Goal: Check status

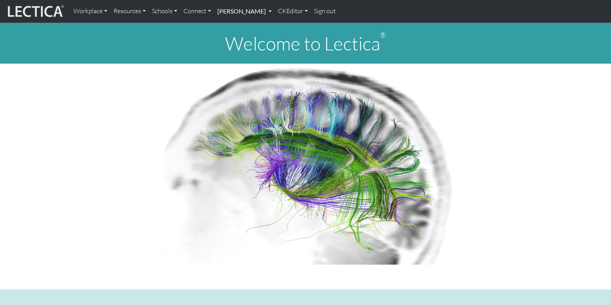
click at [233, 10] on link "[PERSON_NAME]" at bounding box center [244, 11] width 61 height 16
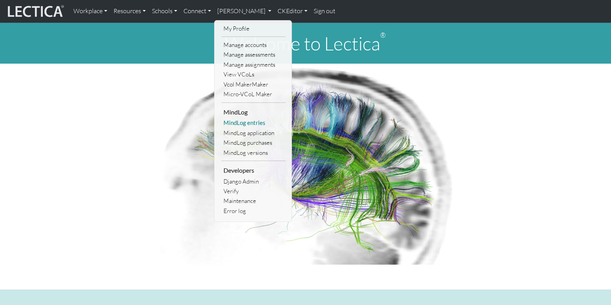
click at [237, 118] on link "MindLog entries" at bounding box center [253, 123] width 64 height 10
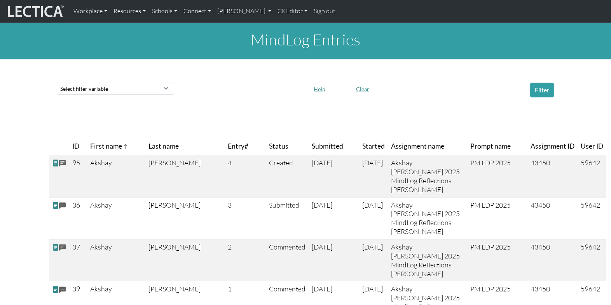
click at [269, 141] on span "Status" at bounding box center [278, 146] width 19 height 11
click at [312, 141] on span "Submitted" at bounding box center [327, 146] width 31 height 11
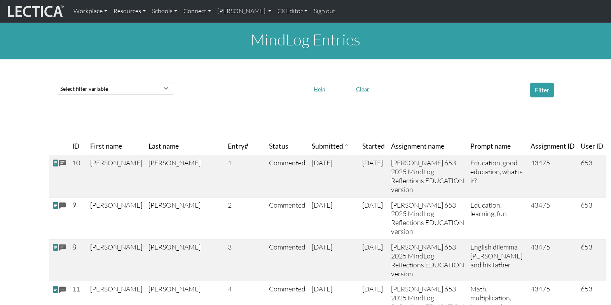
click at [470, 141] on span "Prompt name" at bounding box center [490, 146] width 40 height 11
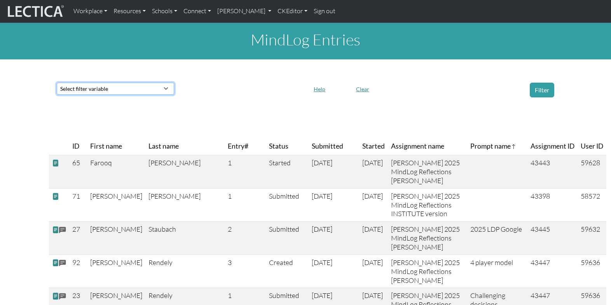
click at [150, 83] on select "Select filter variable Assignment name Date submitted Date started Entry# First…" at bounding box center [115, 89] width 117 height 12
select select "assignment"
click at [57, 95] on select "Select filter variable Assignment name Date submitted Date started Entry# First…" at bounding box center [115, 89] width 117 height 12
select select
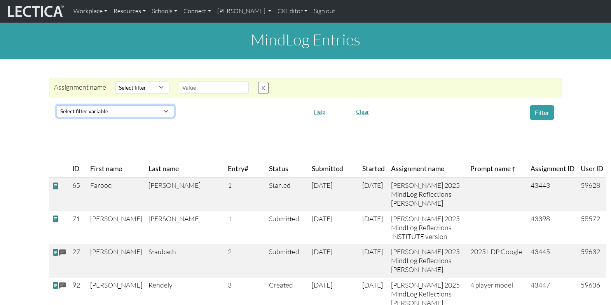
click at [103, 105] on select "Select filter variable Assignment name Date submitted Date started Entry# First…" at bounding box center [115, 111] width 117 height 12
